Goal: Task Accomplishment & Management: Manage account settings

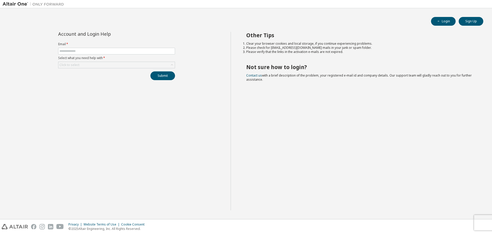
click at [75, 46] on label "Email *" at bounding box center [116, 44] width 117 height 4
click at [76, 48] on span at bounding box center [116, 51] width 117 height 7
click at [76, 52] on input "text" at bounding box center [116, 51] width 114 height 4
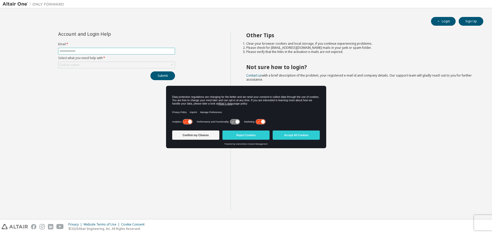
click at [82, 53] on input "text" at bounding box center [116, 51] width 114 height 4
type input "**********"
click at [120, 66] on div "Click to select" at bounding box center [116, 65] width 116 height 6
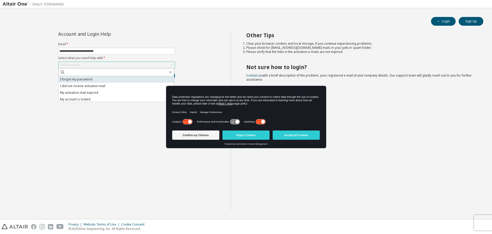
click at [96, 80] on li "I forgot my password" at bounding box center [116, 79] width 115 height 7
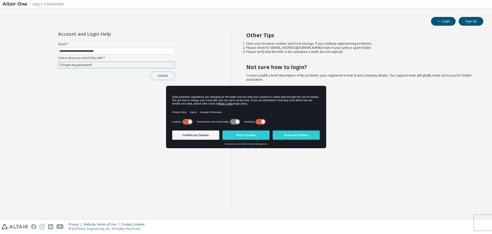
click at [166, 76] on button "Submit" at bounding box center [162, 75] width 25 height 9
click at [290, 134] on button "Accept All Cookies" at bounding box center [296, 134] width 47 height 9
